Goal: Task Accomplishment & Management: Complete application form

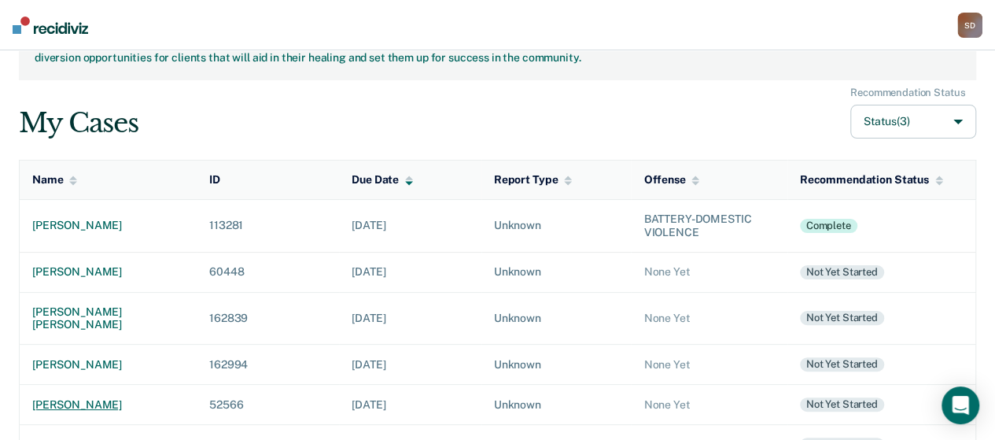
scroll to position [157, 0]
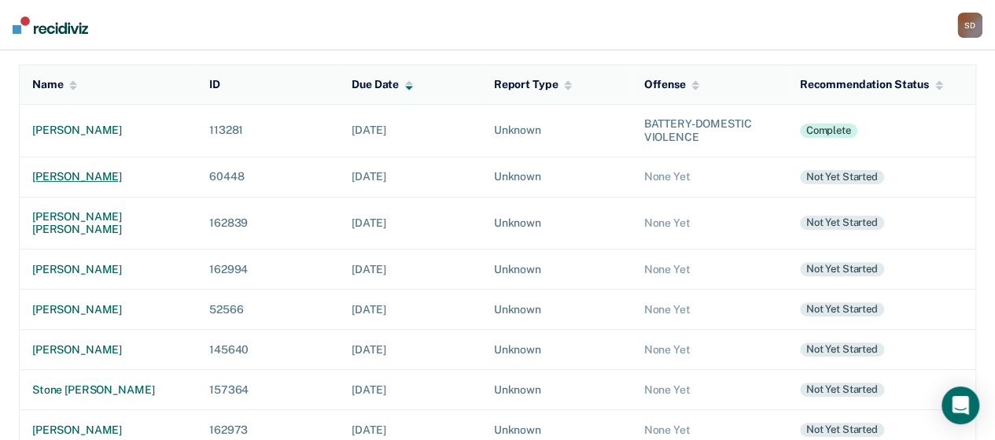
click at [90, 171] on div "[PERSON_NAME]" at bounding box center [108, 176] width 152 height 13
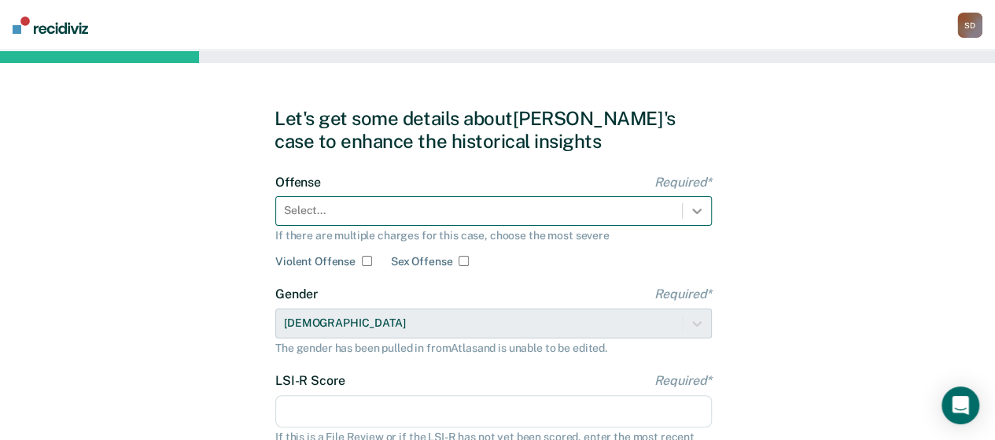
click at [702, 205] on div "Select..." at bounding box center [493, 211] width 437 height 30
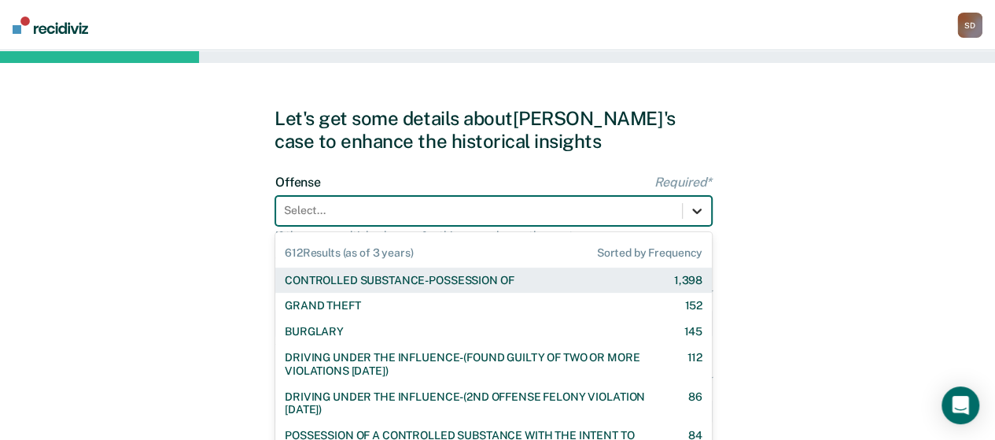
scroll to position [66, 0]
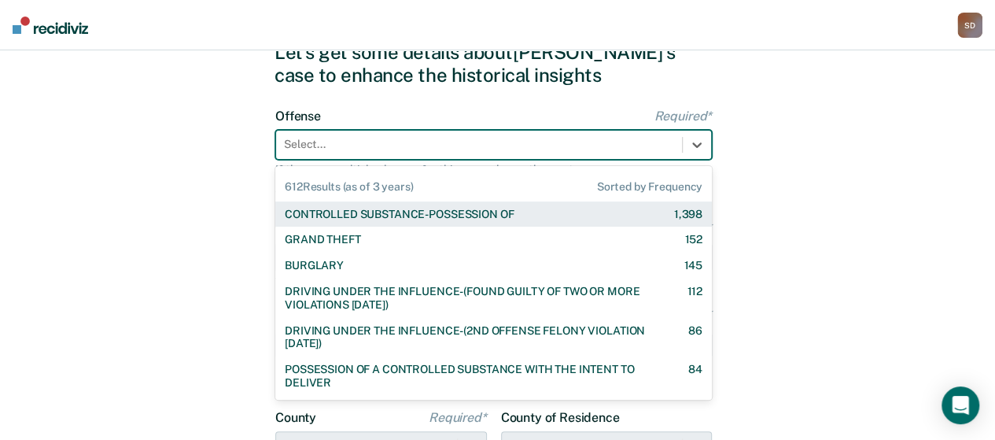
click at [521, 217] on div "CONTROLLED SUBSTANCE-POSSESSION OF 1,398" at bounding box center [494, 214] width 418 height 13
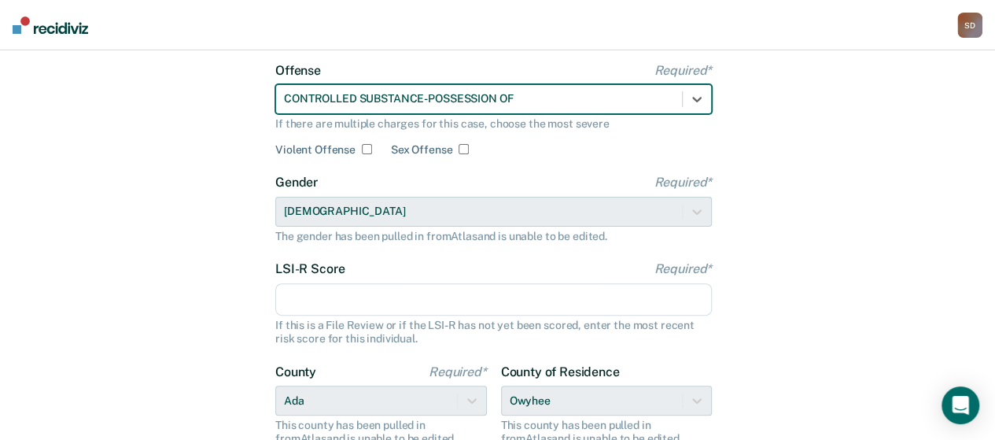
scroll to position [145, 0]
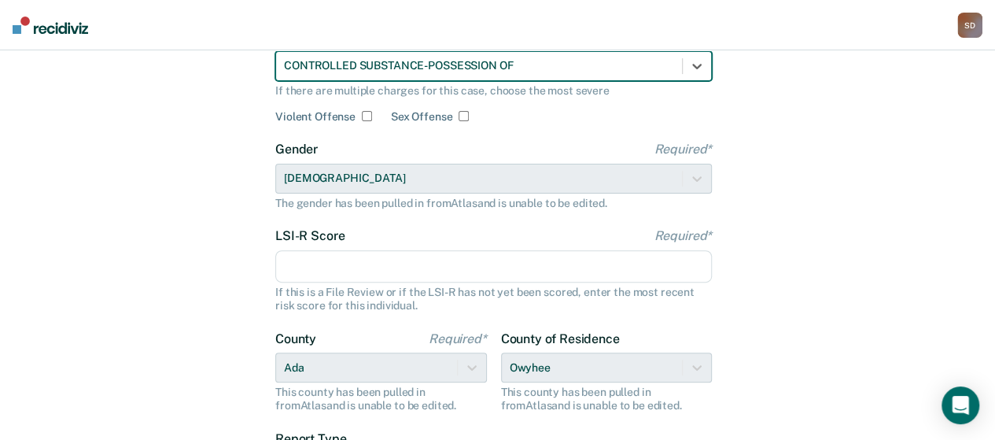
click at [449, 256] on input "LSI-R Score Required*" at bounding box center [493, 266] width 437 height 33
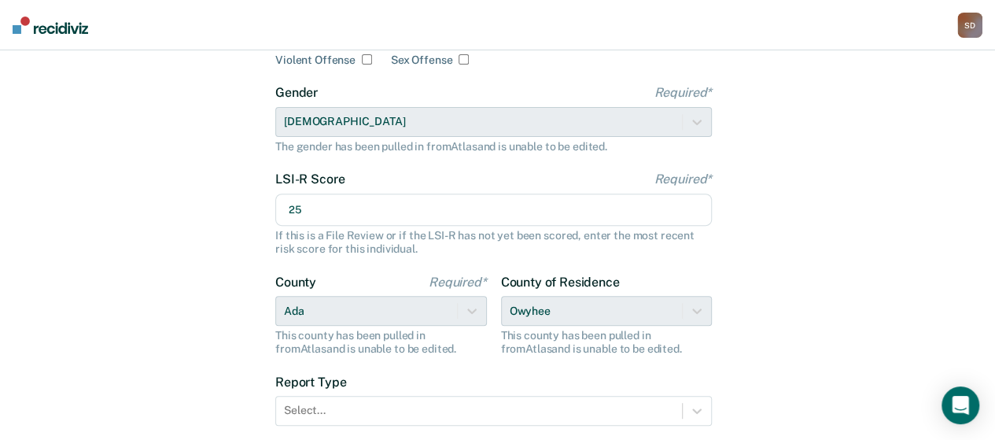
scroll to position [223, 0]
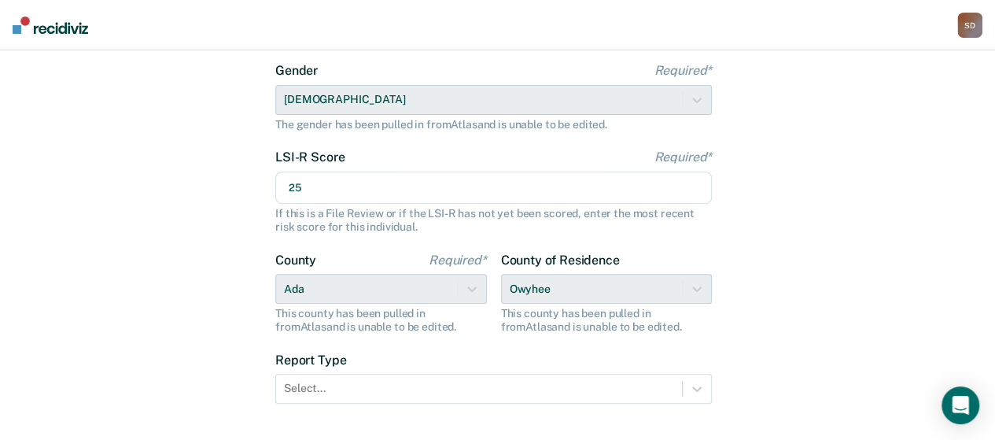
type input "25"
click at [757, 297] on div "Let's get some details about [PERSON_NAME]'s case to enhance the historical ins…" at bounding box center [497, 181] width 995 height 709
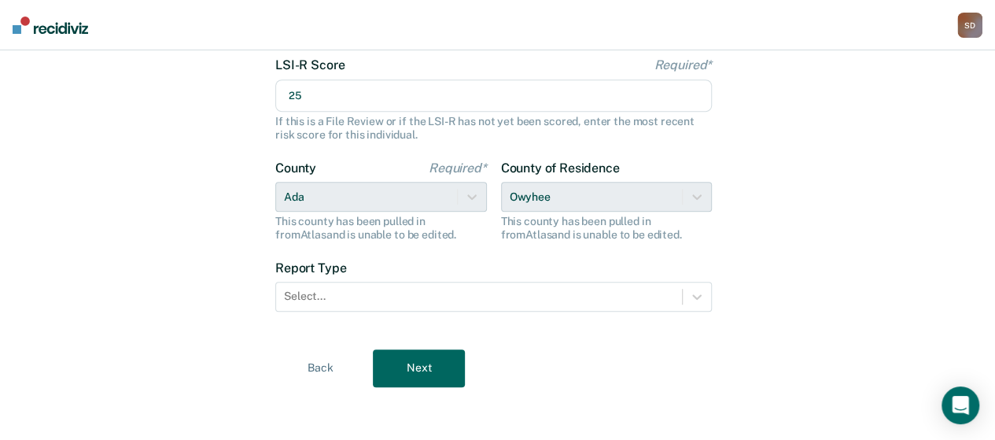
scroll to position [318, 0]
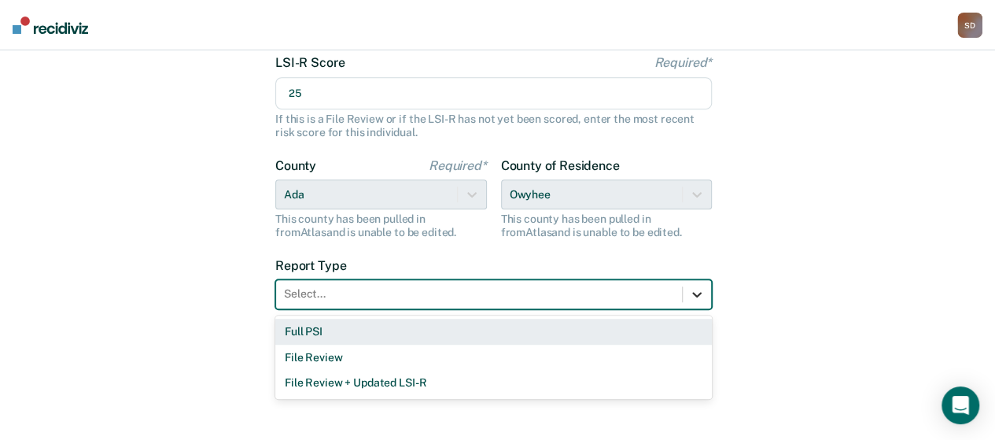
click at [694, 288] on icon at bounding box center [697, 294] width 16 height 16
click at [392, 330] on div "Full PSI" at bounding box center [493, 332] width 437 height 26
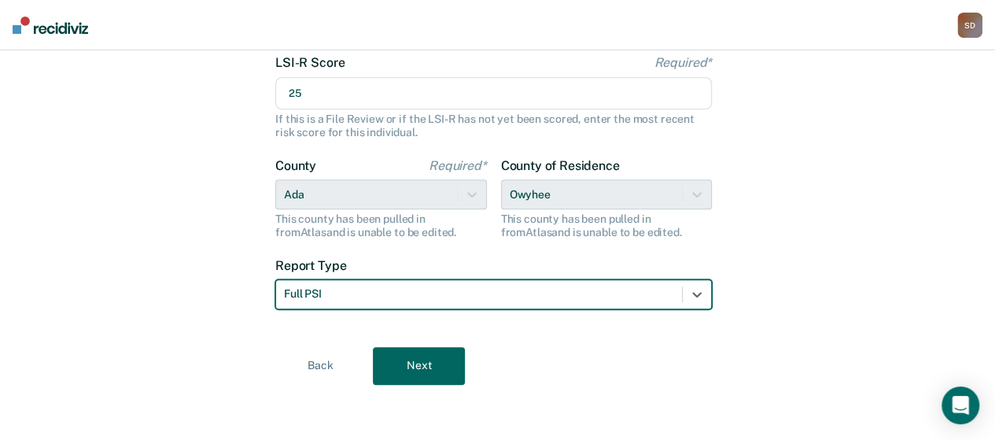
click at [414, 347] on button "Next" at bounding box center [419, 366] width 92 height 38
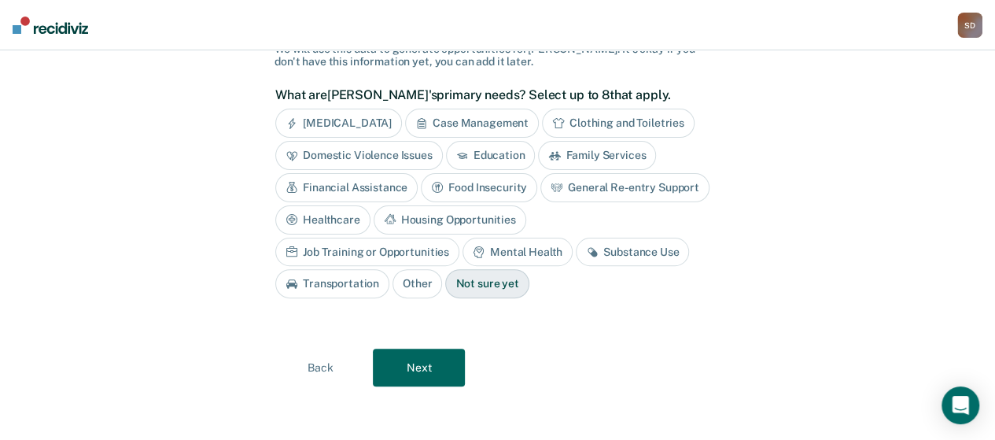
scroll to position [41, 0]
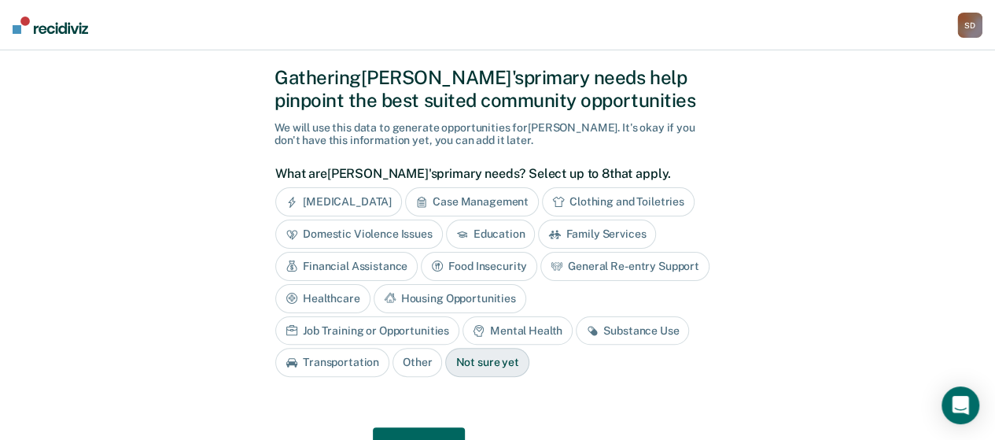
click at [576, 325] on div "Substance Use" at bounding box center [632, 330] width 113 height 29
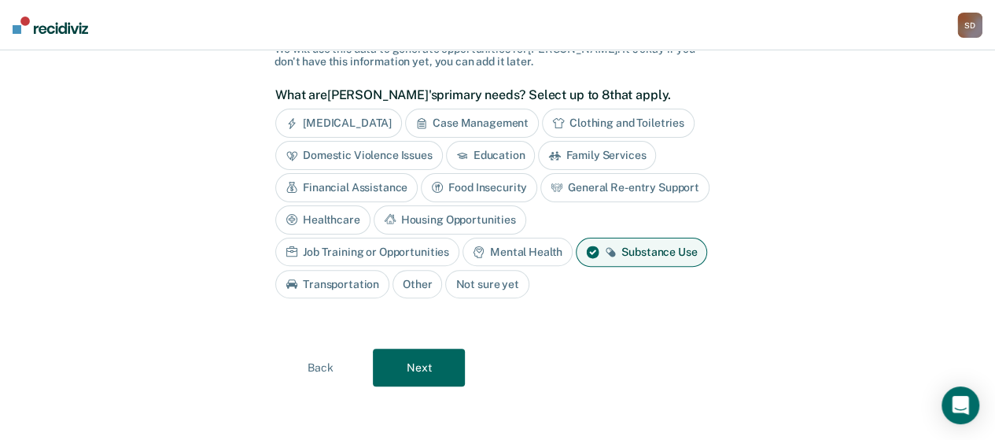
click at [423, 356] on button "Next" at bounding box center [419, 367] width 92 height 38
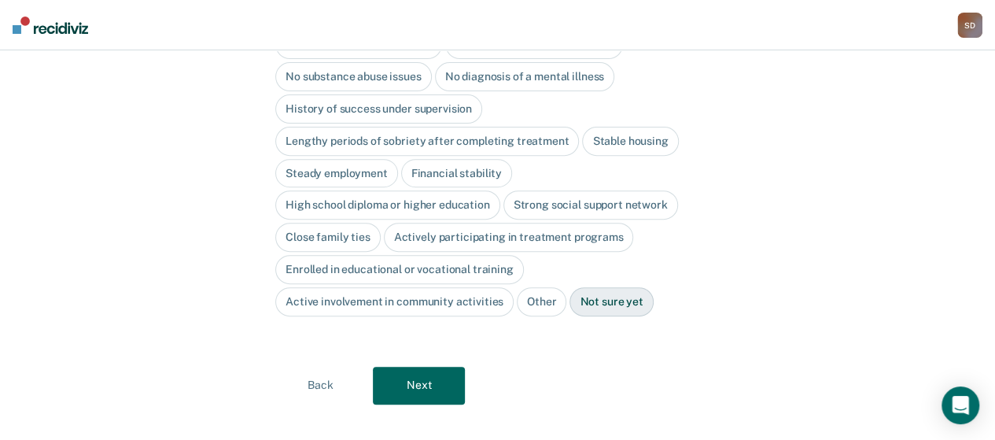
scroll to position [148, 0]
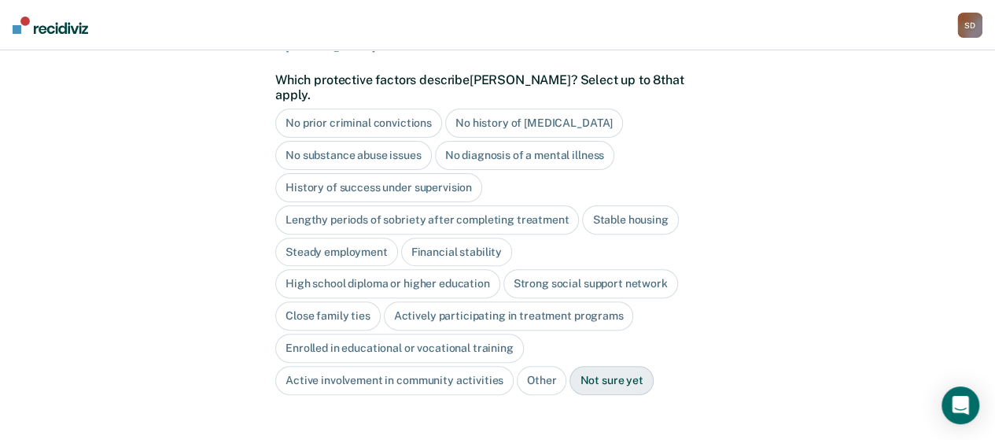
click at [604, 205] on div "Stable housing" at bounding box center [630, 219] width 96 height 29
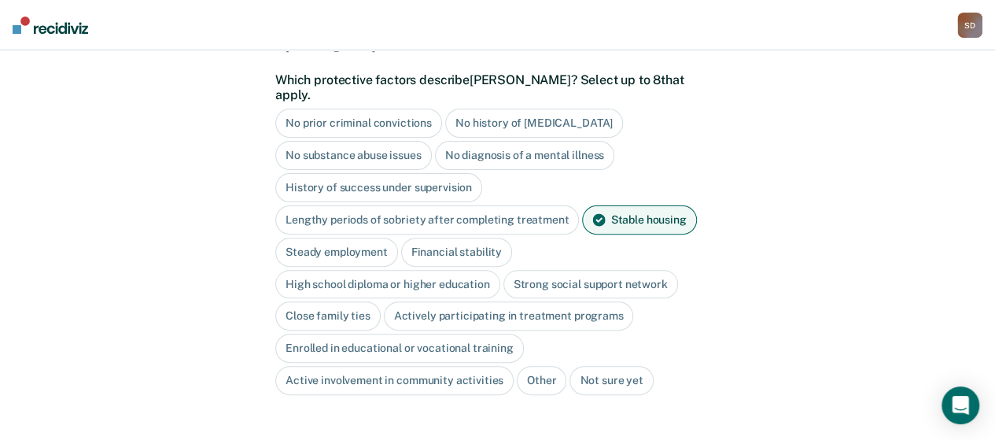
click at [349, 238] on div "Steady employment" at bounding box center [336, 252] width 123 height 29
click at [451, 238] on div "Financial stability" at bounding box center [474, 252] width 111 height 29
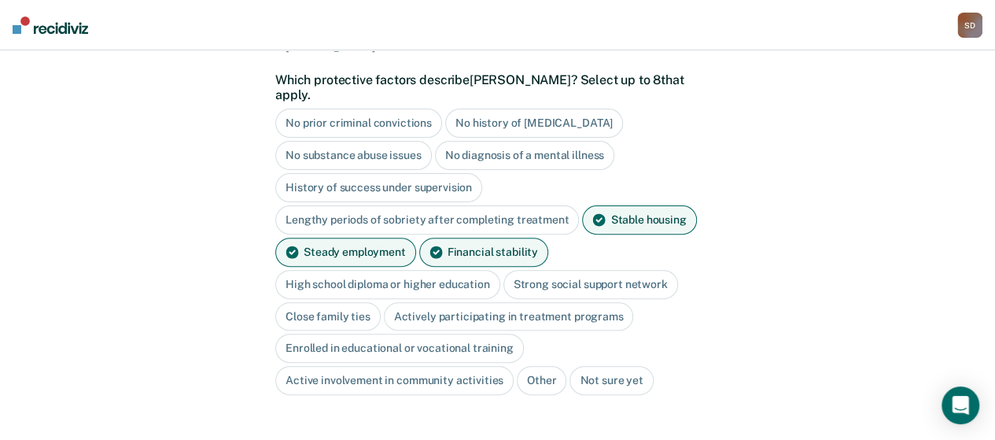
click at [436, 270] on div "High school diploma or higher education" at bounding box center [387, 284] width 225 height 29
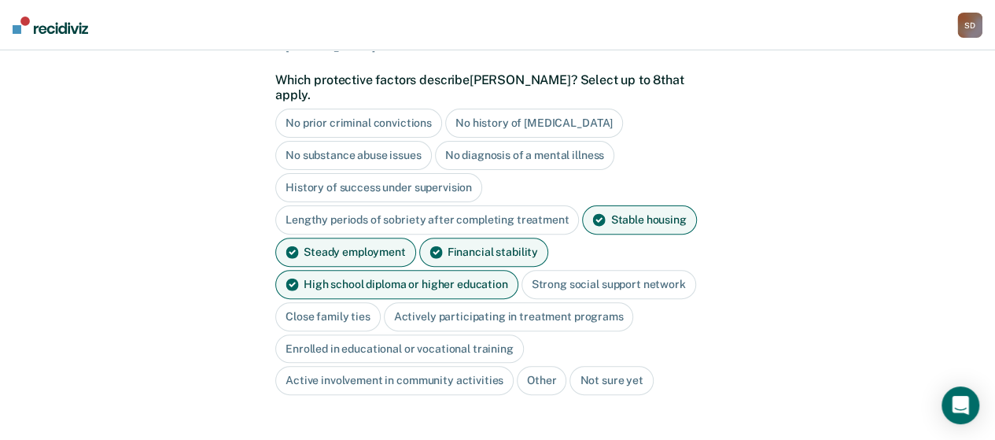
click at [575, 270] on div "Strong social support network" at bounding box center [609, 284] width 175 height 29
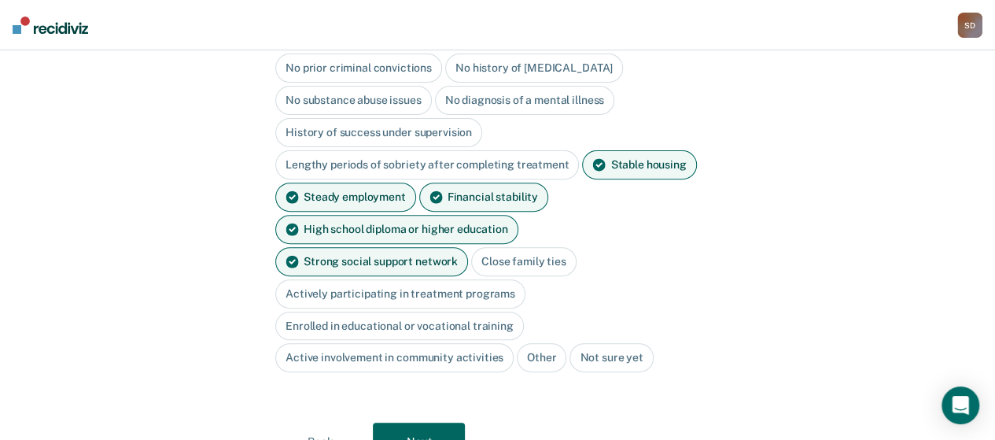
scroll to position [227, 0]
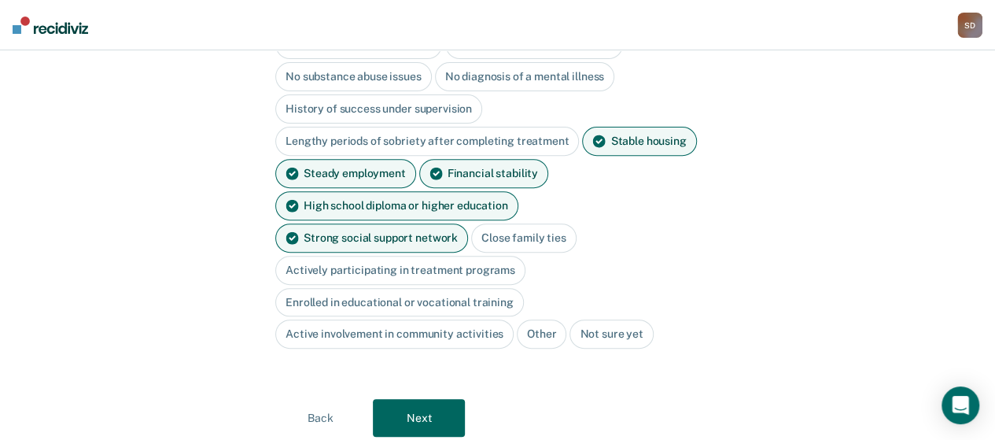
click at [525, 256] on div "Actively participating in treatment programs" at bounding box center [400, 270] width 250 height 29
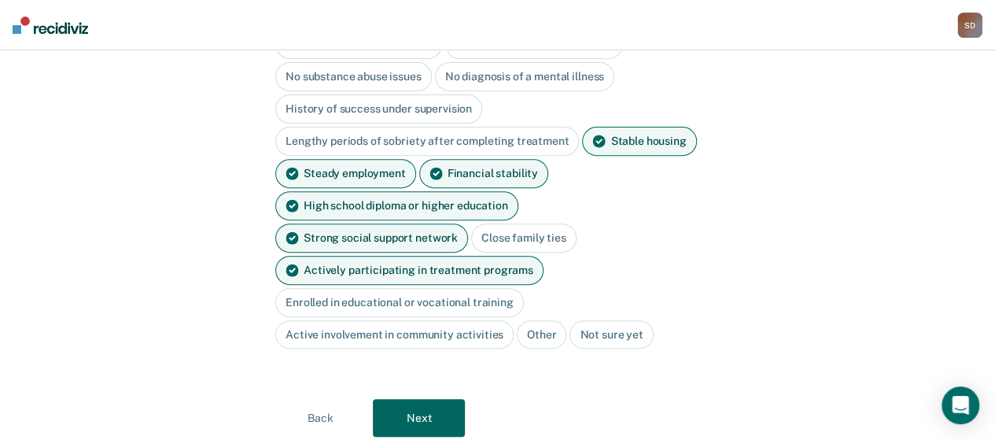
click at [433, 399] on button "Next" at bounding box center [419, 418] width 92 height 38
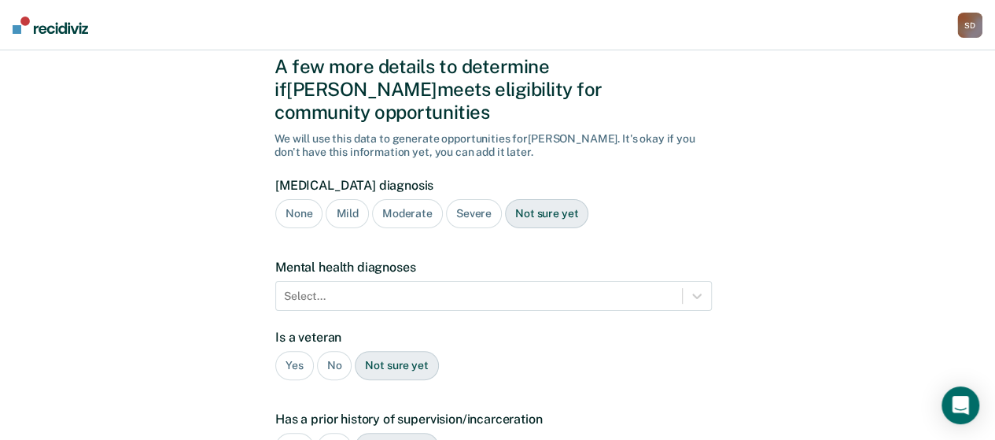
scroll to position [0, 0]
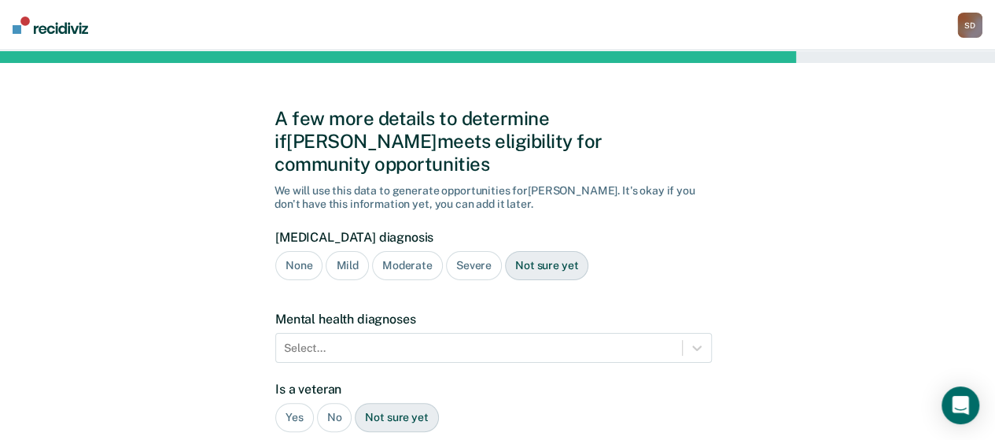
click at [478, 251] on div "Severe" at bounding box center [474, 265] width 56 height 29
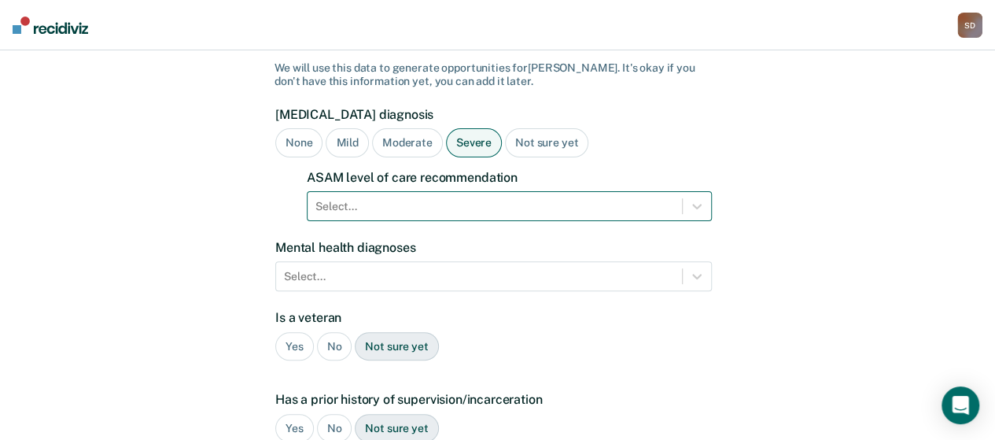
click at [464, 221] on div "Select..." at bounding box center [509, 206] width 405 height 30
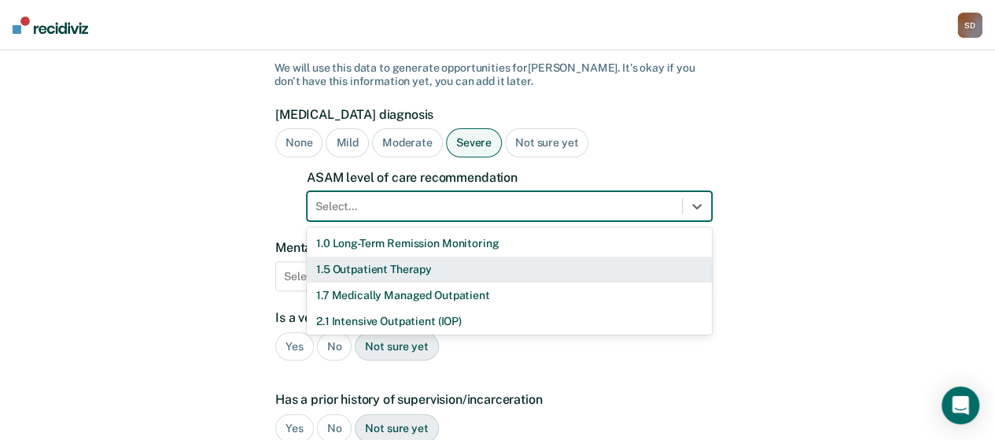
scroll to position [129, 0]
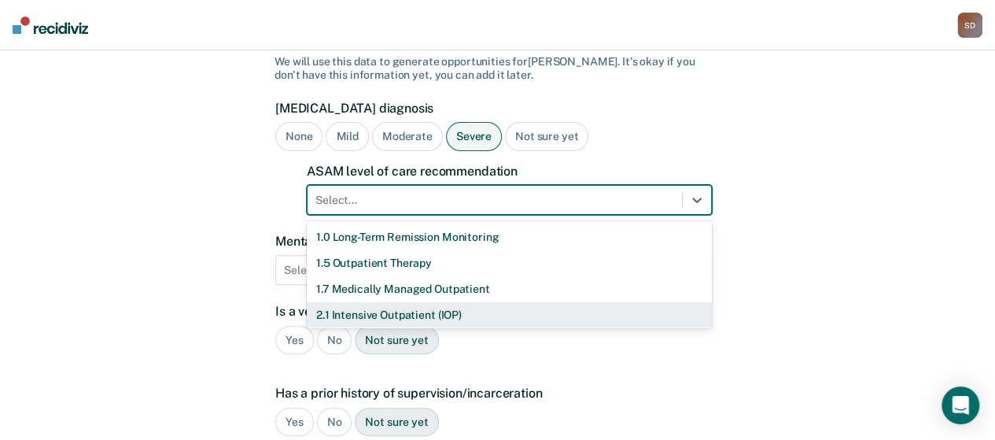
click at [464, 302] on div "2.1 Intensive Outpatient (IOP)" at bounding box center [509, 315] width 405 height 26
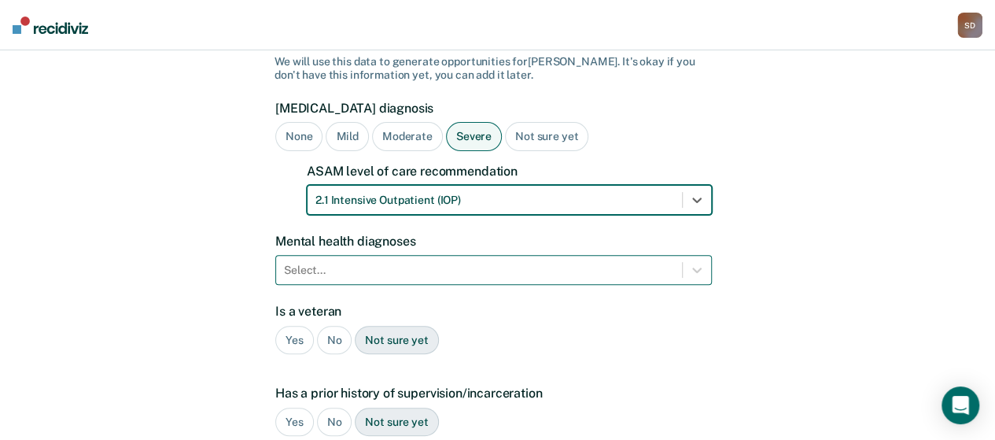
scroll to position [200, 0]
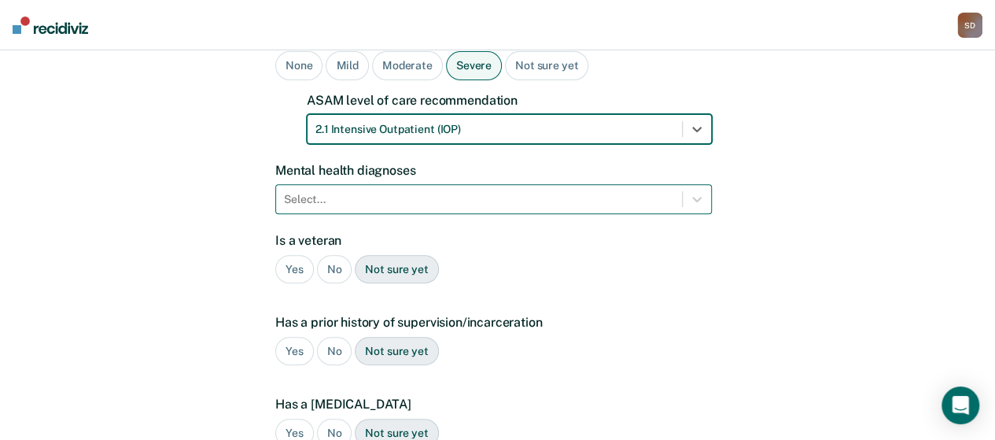
click at [479, 214] on div "Select..." at bounding box center [493, 199] width 437 height 30
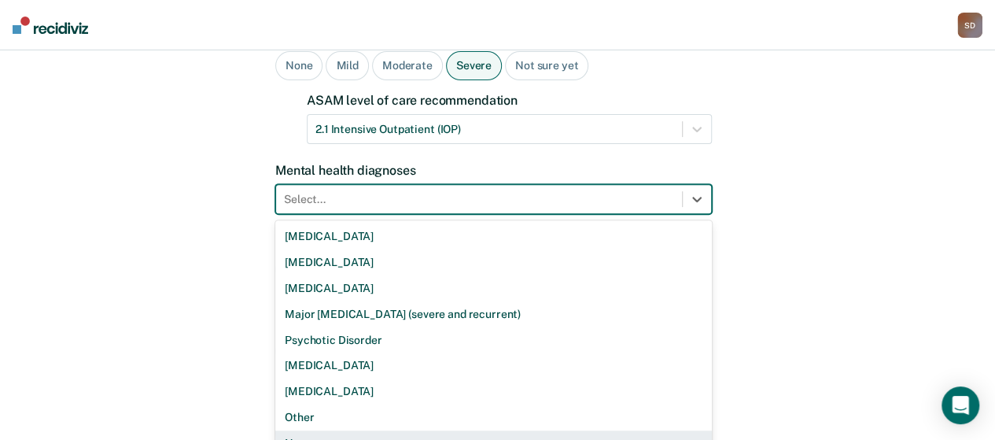
click at [401, 430] on div "None" at bounding box center [493, 443] width 437 height 26
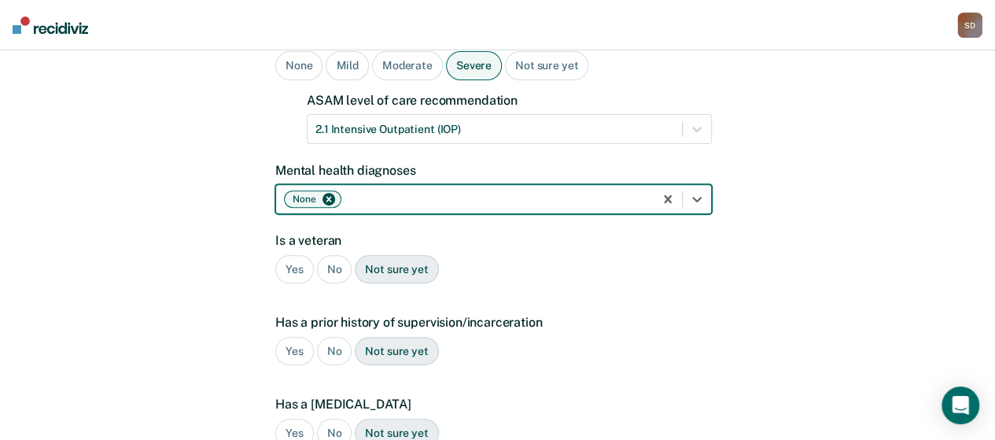
scroll to position [278, 0]
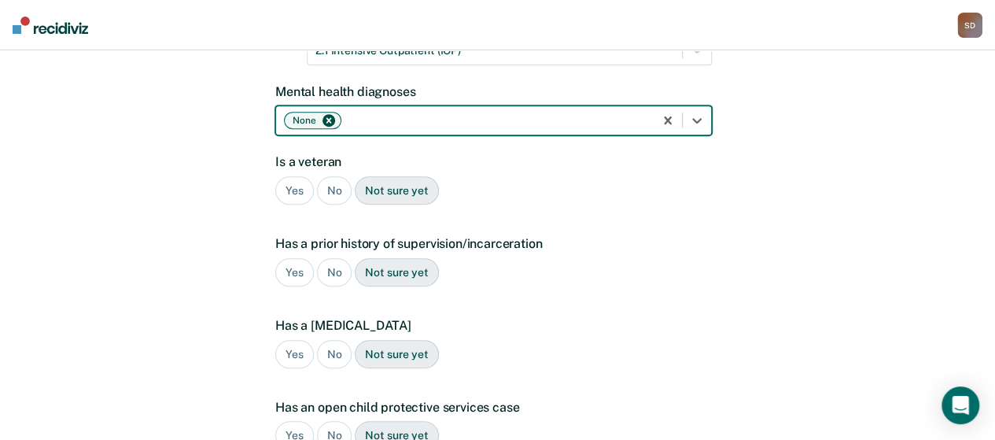
click at [329, 176] on div "No" at bounding box center [334, 190] width 35 height 29
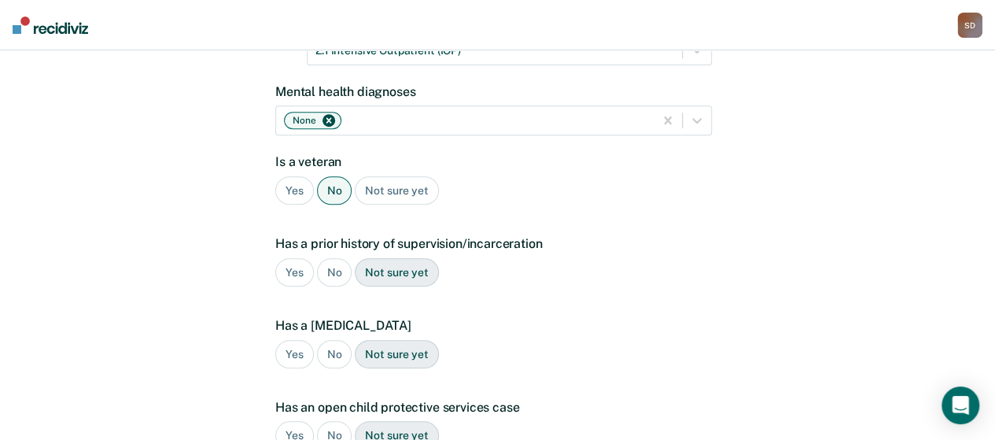
click at [300, 258] on div "Yes" at bounding box center [294, 272] width 39 height 29
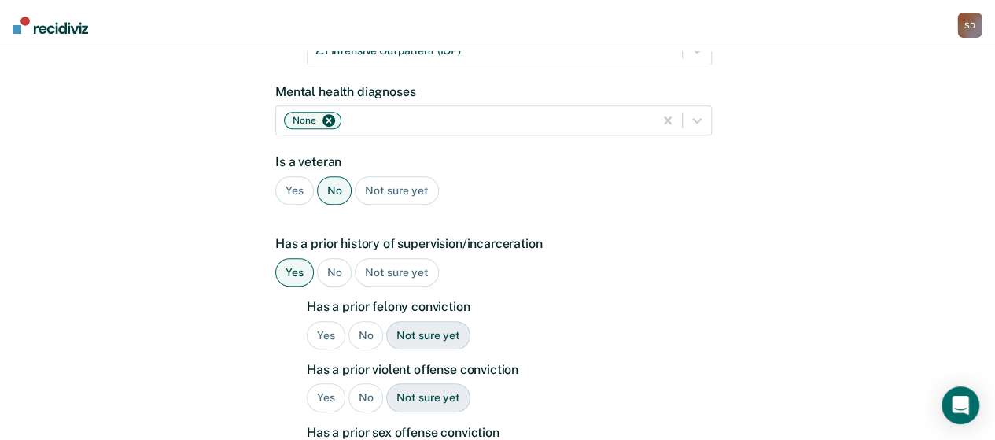
scroll to position [357, 0]
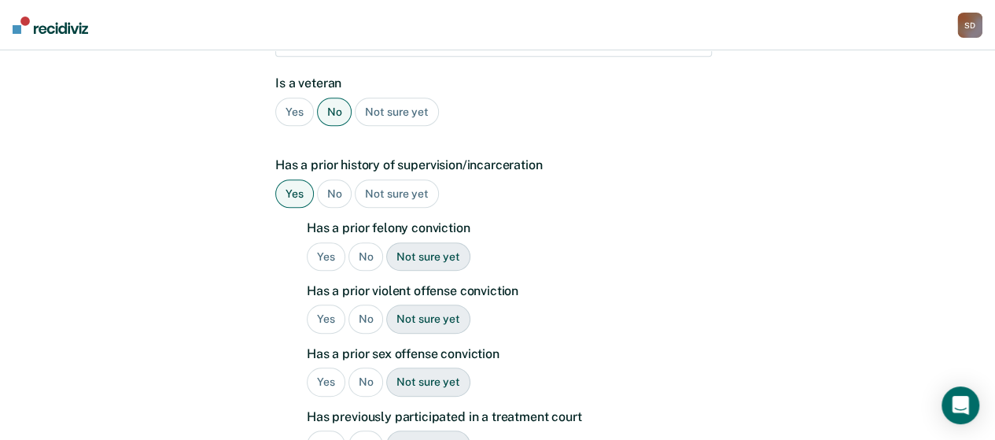
click at [322, 242] on div "Yes" at bounding box center [326, 256] width 39 height 29
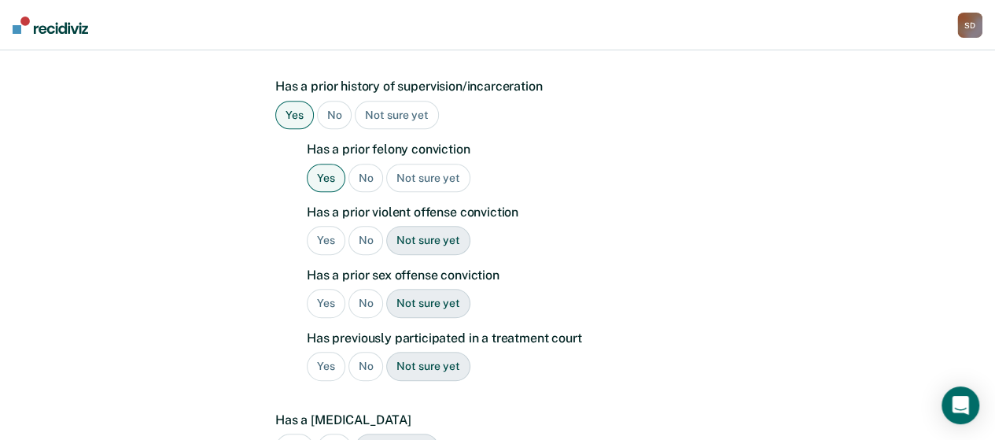
click at [329, 226] on div "Yes" at bounding box center [326, 240] width 39 height 29
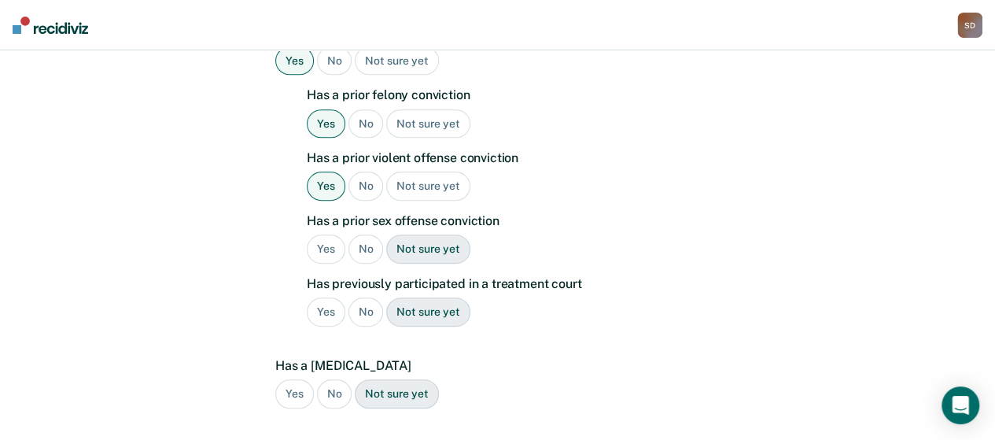
scroll to position [514, 0]
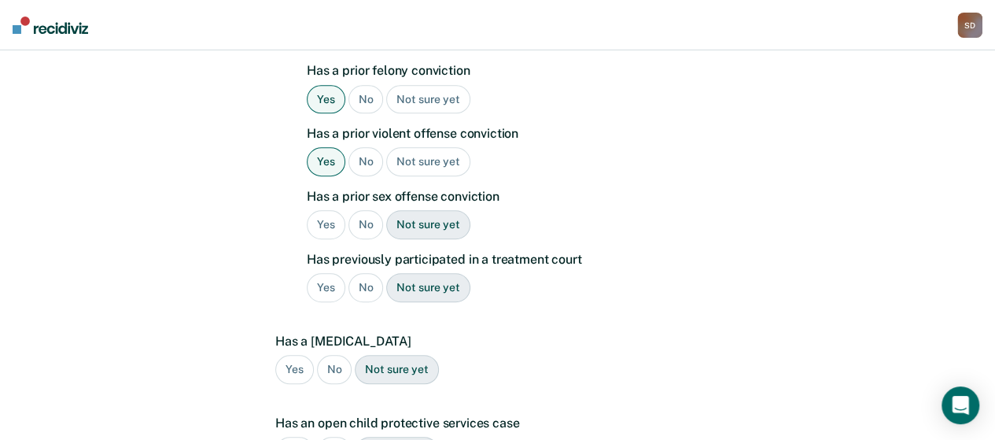
click at [363, 210] on div "No" at bounding box center [365, 224] width 35 height 29
click at [360, 273] on div "No" at bounding box center [365, 287] width 35 height 29
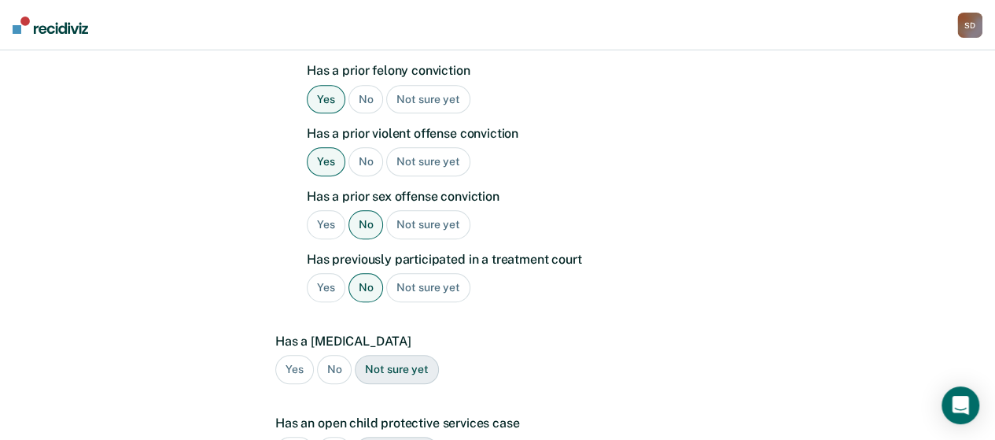
scroll to position [593, 0]
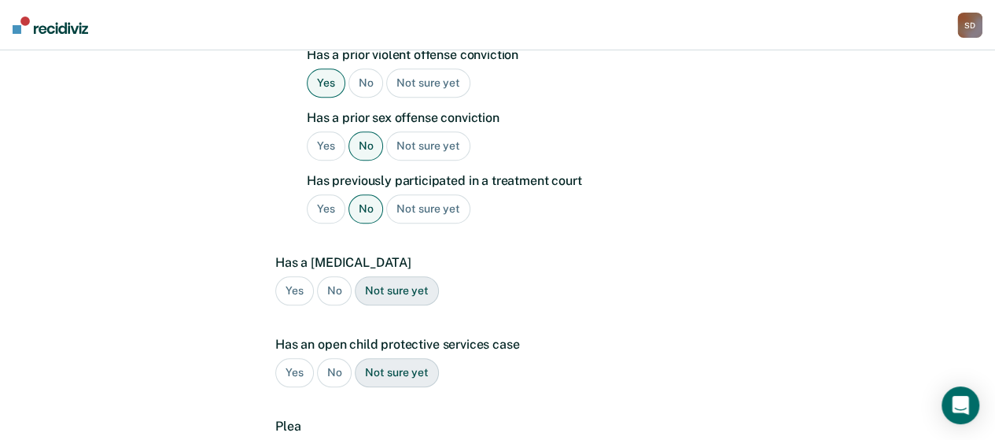
click at [338, 276] on div "No" at bounding box center [334, 290] width 35 height 29
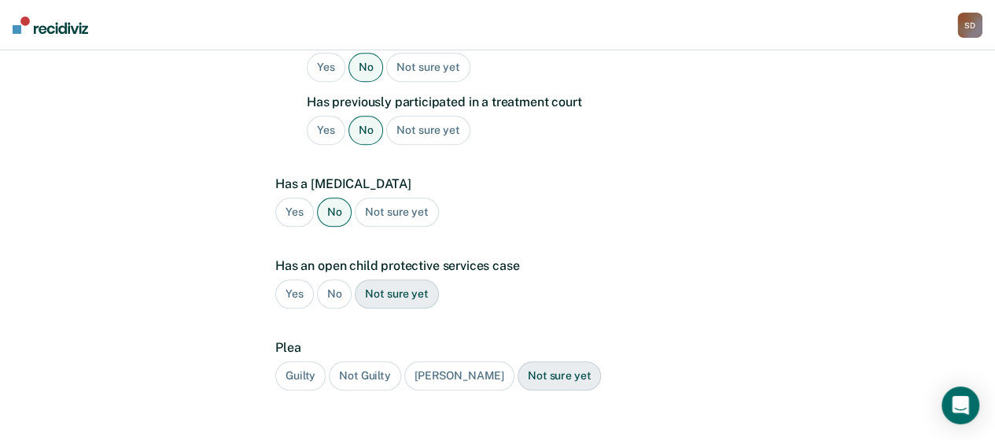
click at [334, 279] on div "No" at bounding box center [334, 293] width 35 height 29
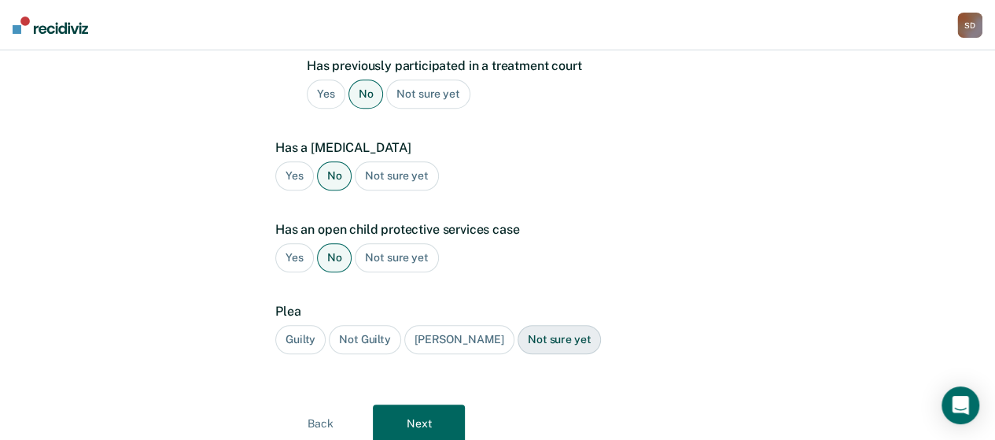
scroll to position [739, 0]
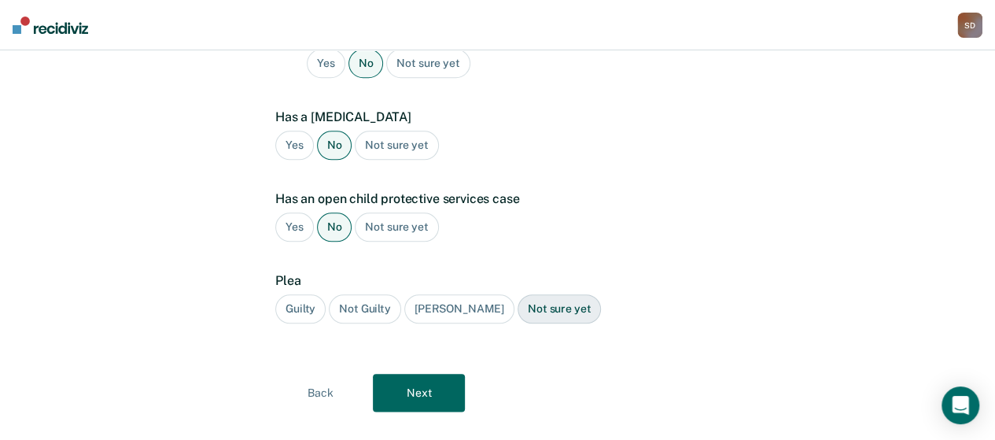
drag, startPoint x: 300, startPoint y: 282, endPoint x: 321, endPoint y: 330, distance: 51.4
click at [295, 294] on div "Guilty" at bounding box center [300, 308] width 50 height 29
click at [393, 374] on button "Next" at bounding box center [419, 393] width 92 height 38
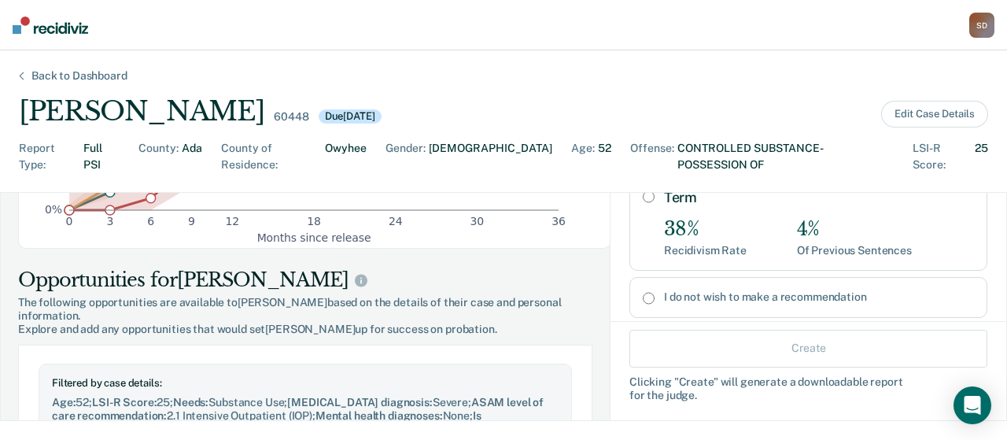
scroll to position [315, 0]
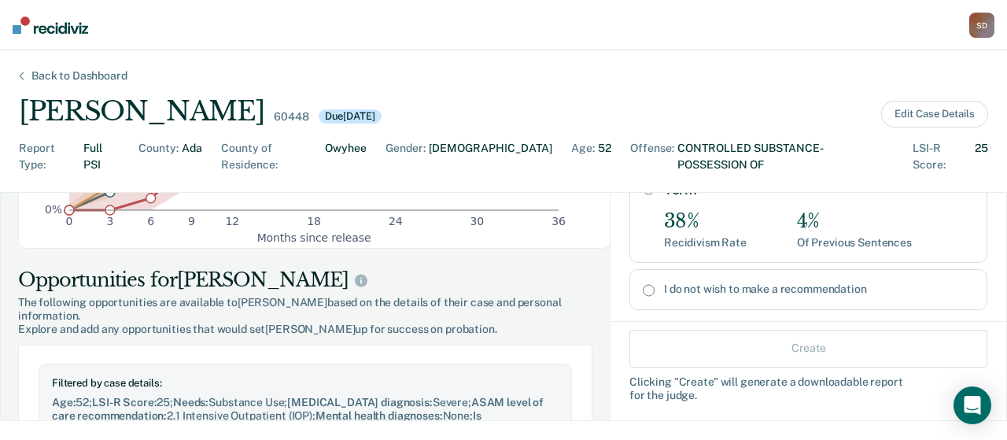
click at [643, 284] on input "I do not wish to make a recommendation" at bounding box center [649, 290] width 12 height 13
radio input "true"
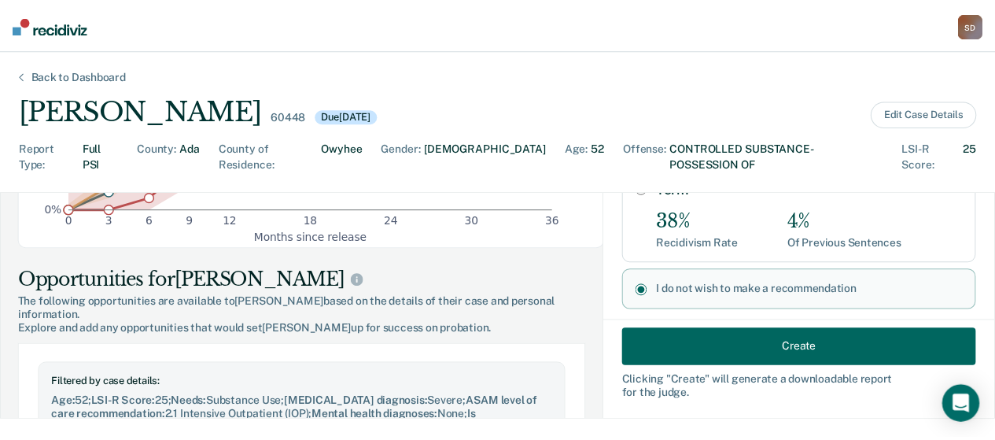
scroll to position [323, 0]
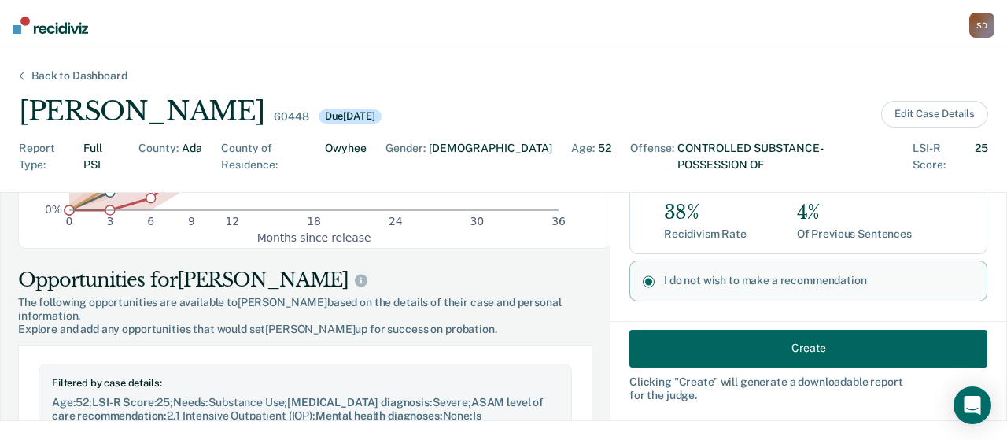
click at [706, 344] on button "Create" at bounding box center [808, 348] width 358 height 38
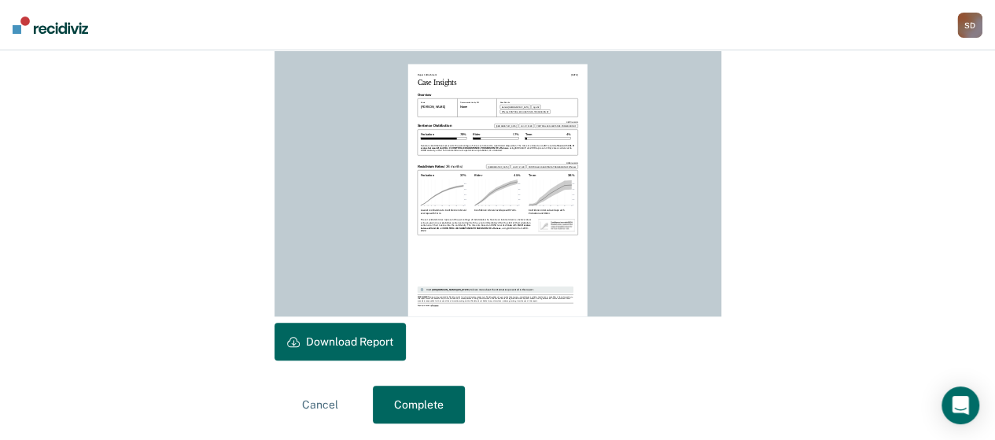
scroll to position [456, 0]
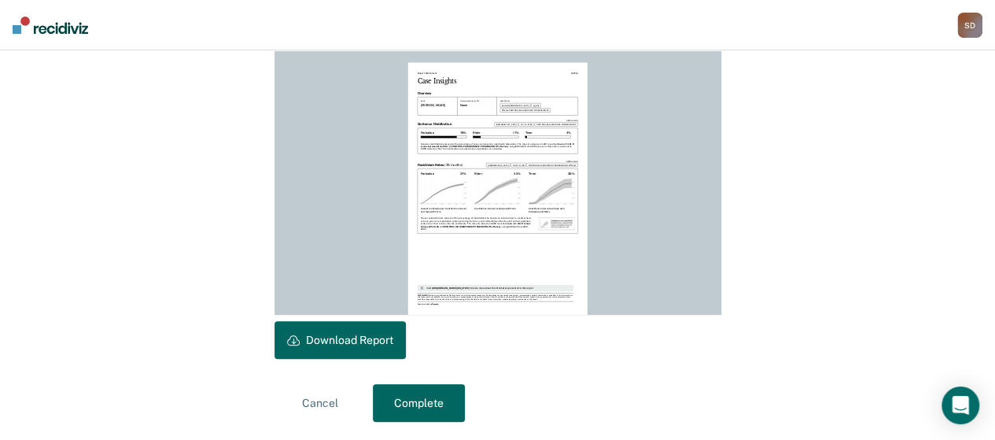
click at [370, 337] on button "Download Report" at bounding box center [340, 340] width 131 height 38
click at [446, 395] on button "Complete" at bounding box center [419, 403] width 92 height 38
